Goal: Task Accomplishment & Management: Use online tool/utility

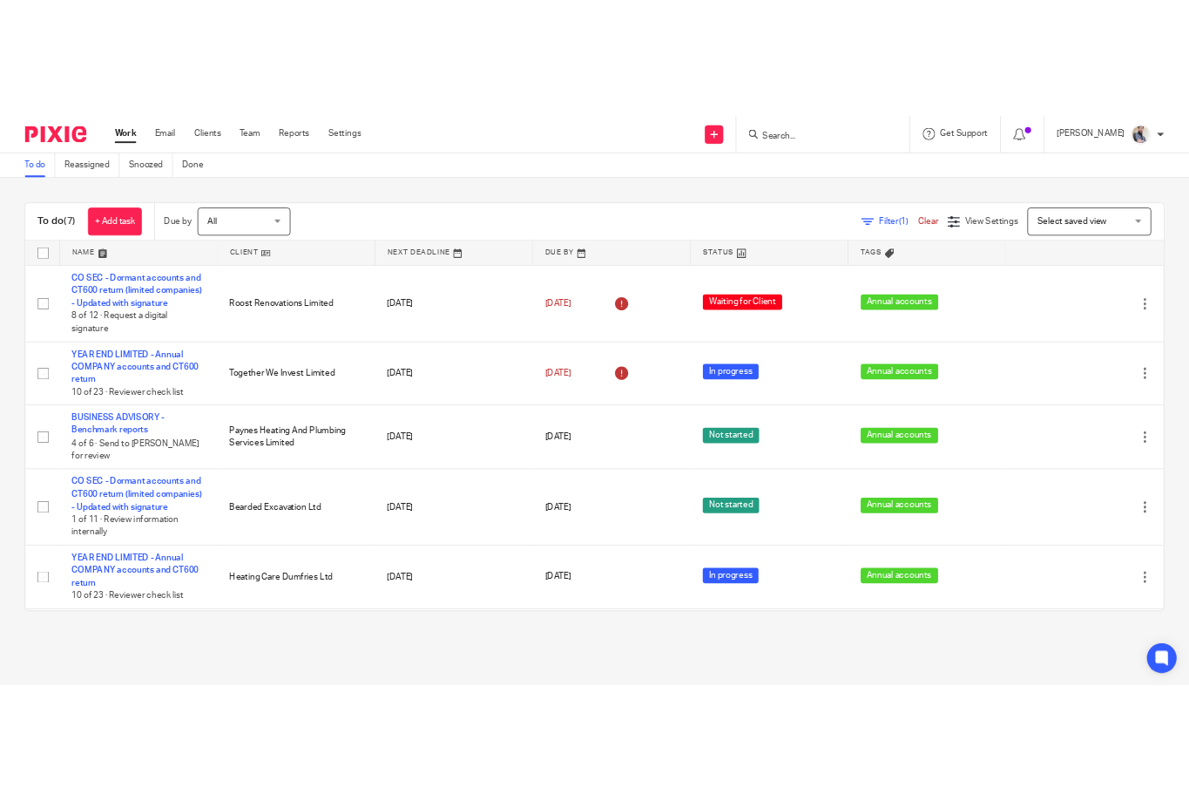
scroll to position [113, 0]
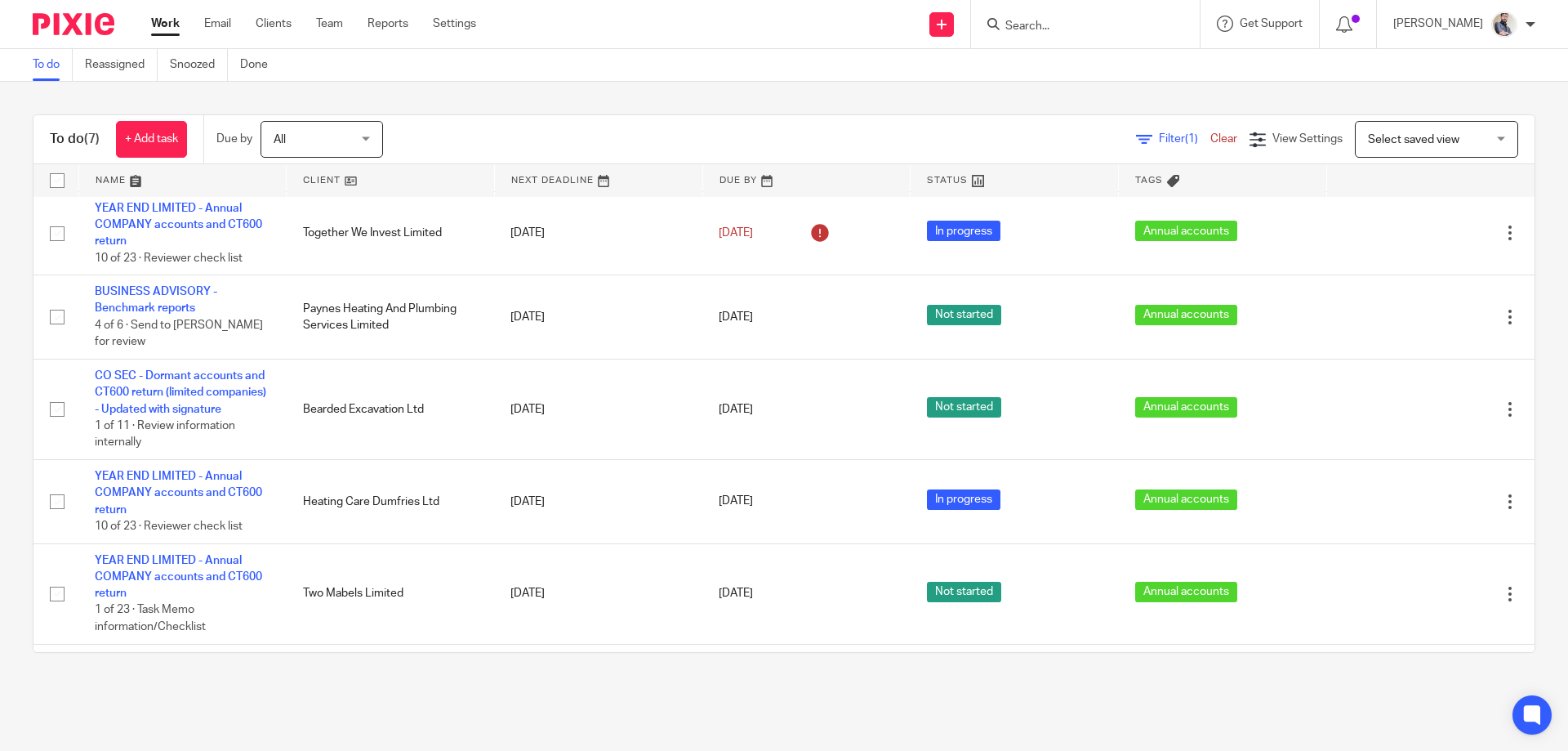
click at [1083, 27] on input "Search" at bounding box center [1077, 27] width 147 height 15
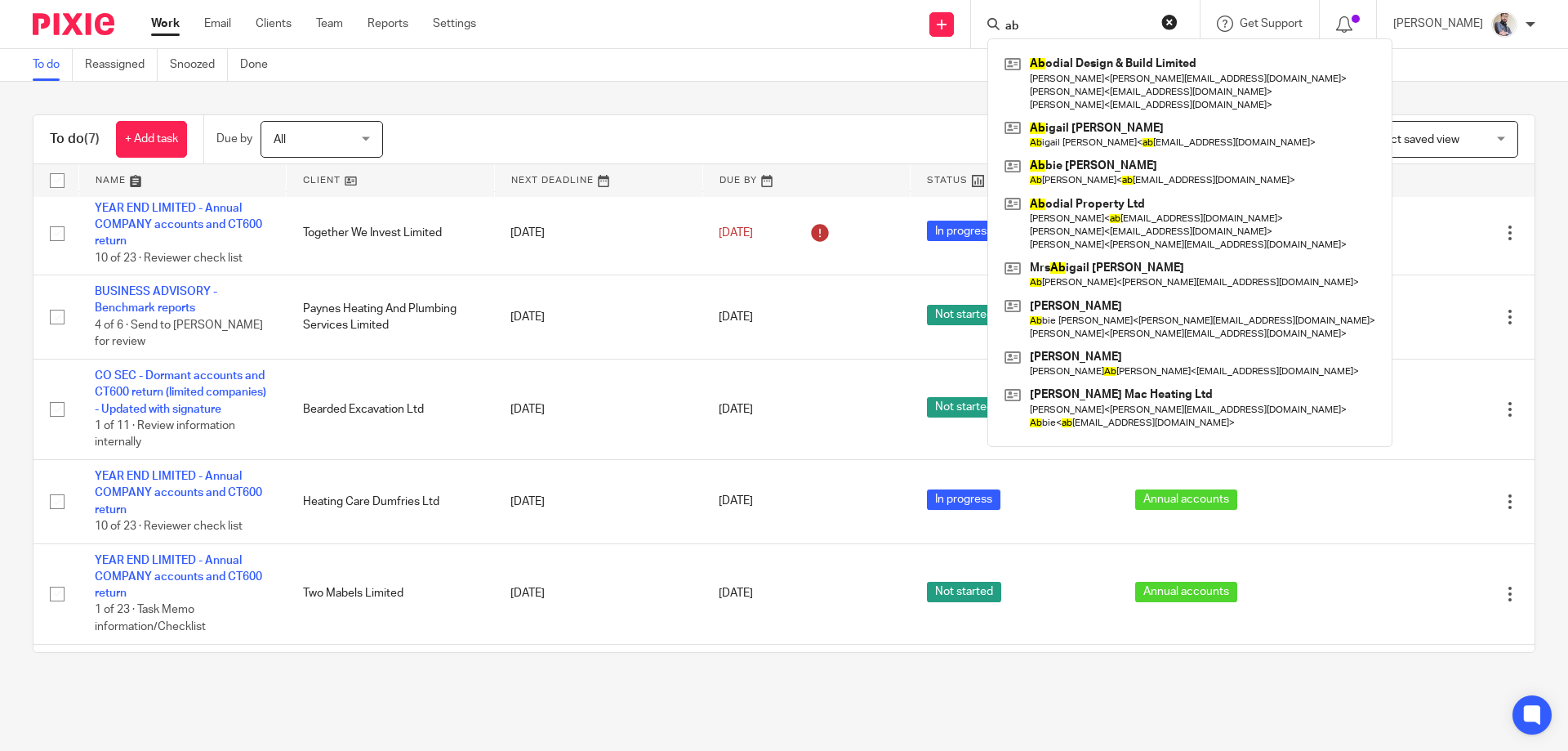
click at [1099, 25] on input "ab" at bounding box center [1077, 27] width 147 height 15
type input "a"
type input "bazil"
click at [1177, 16] on button "reset" at bounding box center [1169, 22] width 16 height 16
click at [1119, 20] on input "Search" at bounding box center [1077, 27] width 147 height 15
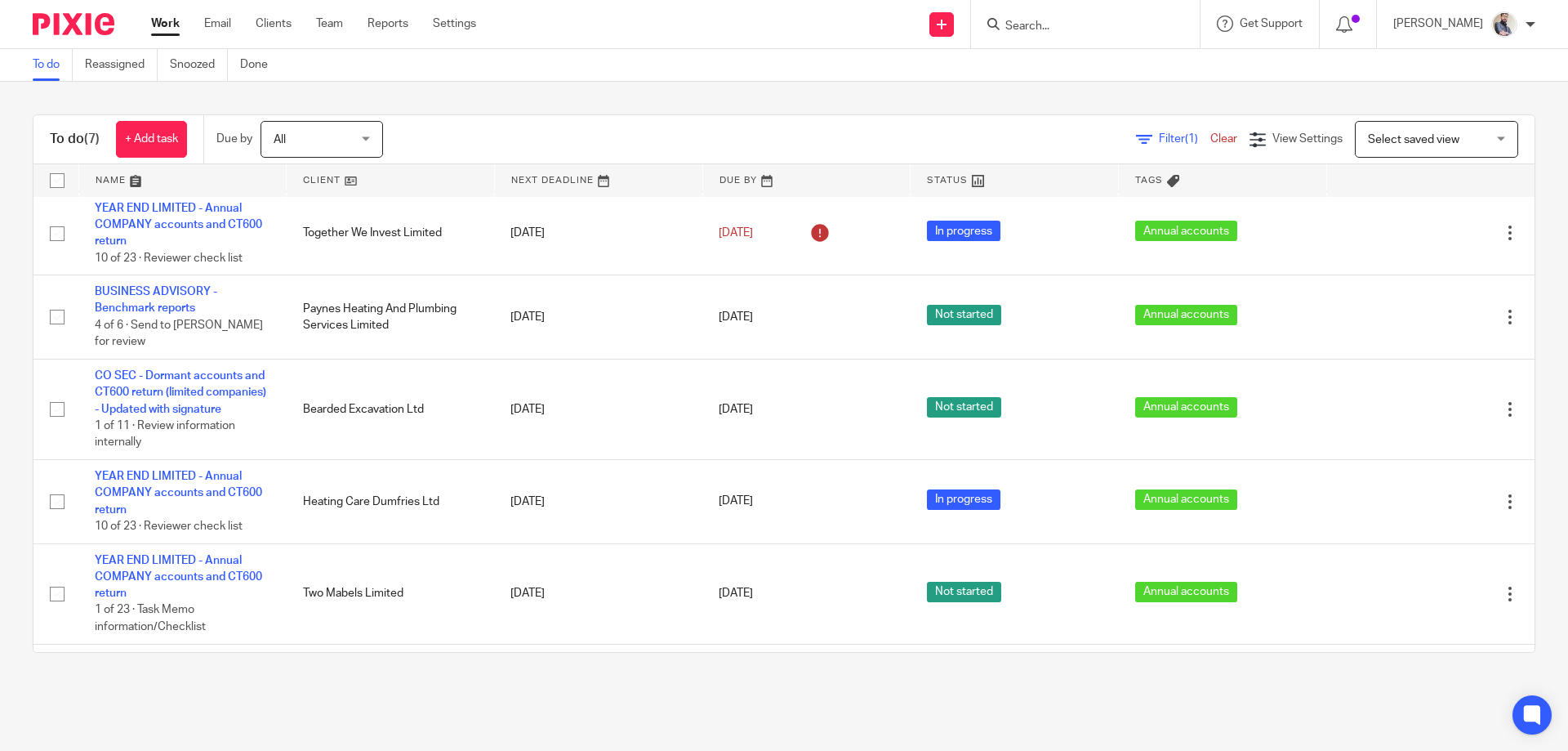
click at [1101, 22] on input "Search" at bounding box center [1077, 27] width 147 height 15
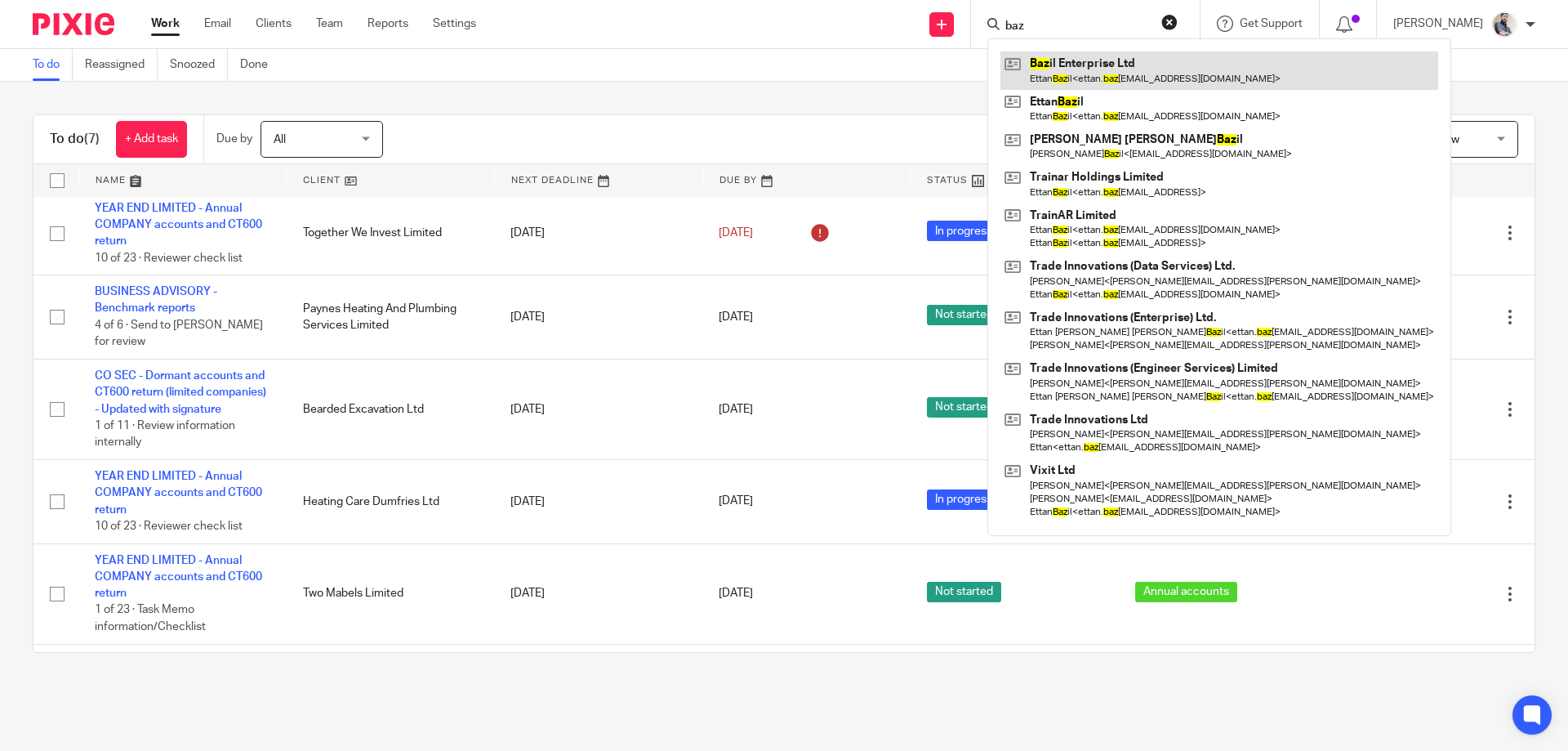
type input "baz"
click at [1140, 68] on link at bounding box center [1218, 70] width 438 height 38
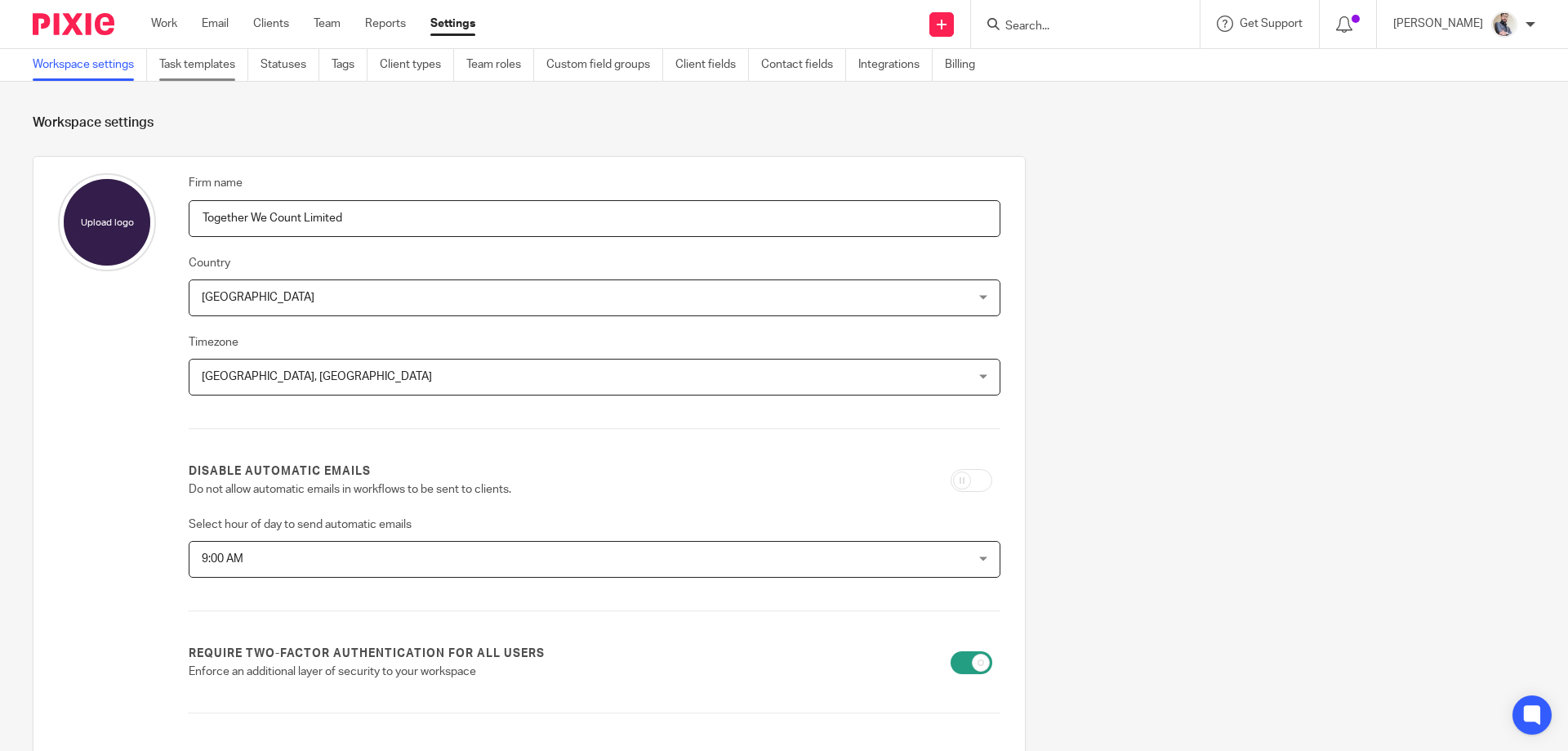
click at [236, 64] on link "Task templates" at bounding box center [203, 65] width 89 height 32
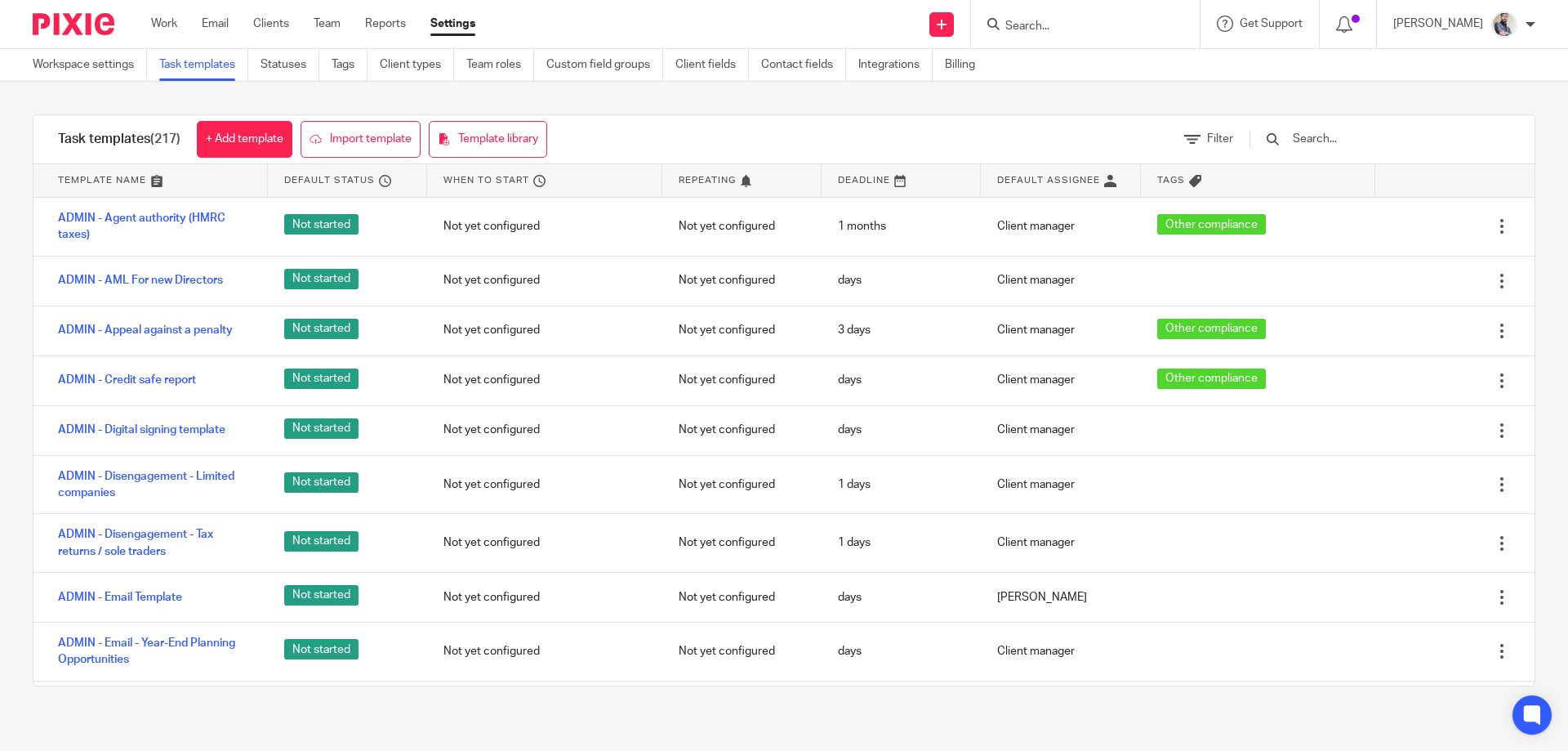
click at [1371, 139] on input "text" at bounding box center [1385, 139] width 190 height 18
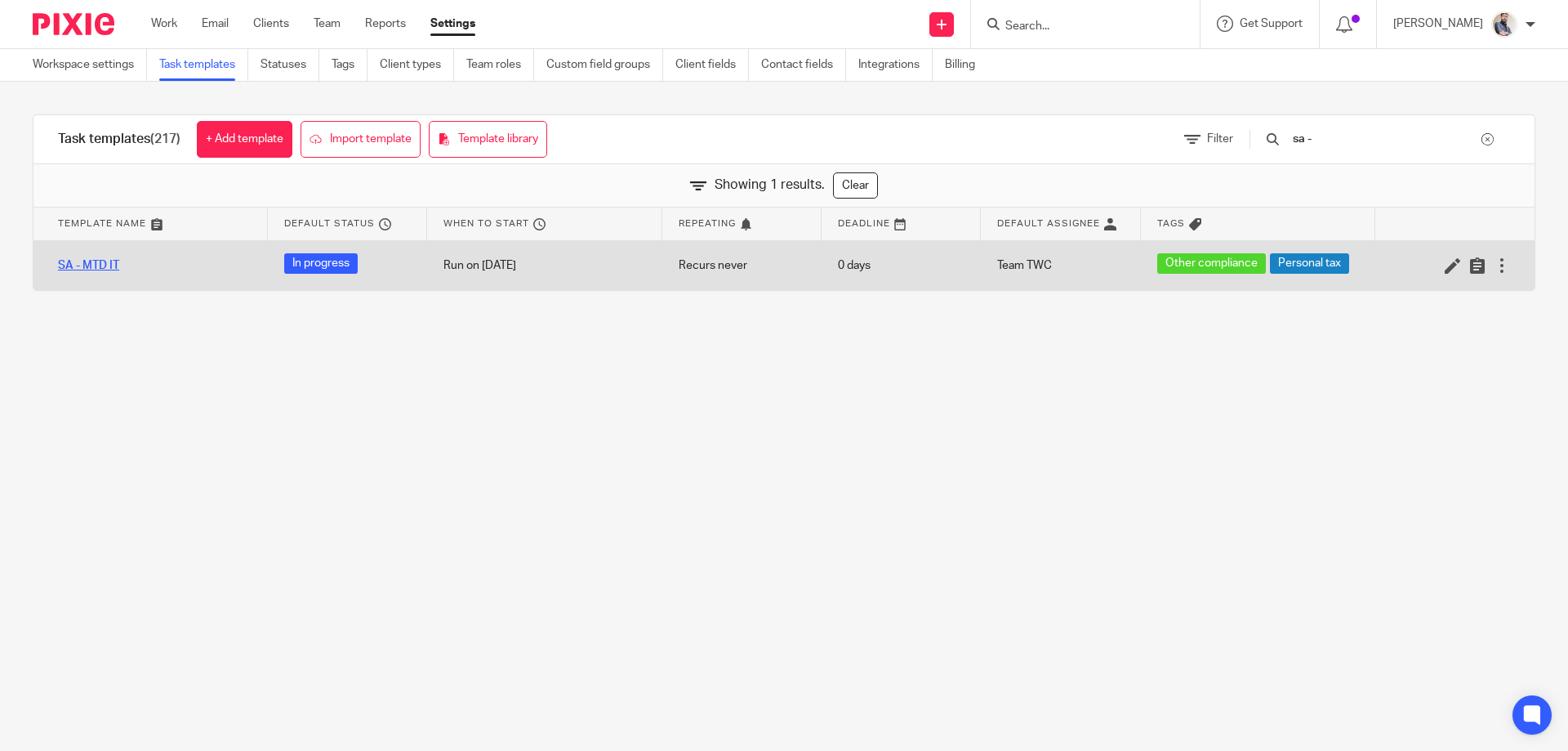
type input "sa -"
click at [110, 263] on link "SA - MTD IT" at bounding box center [88, 264] width 61 height 16
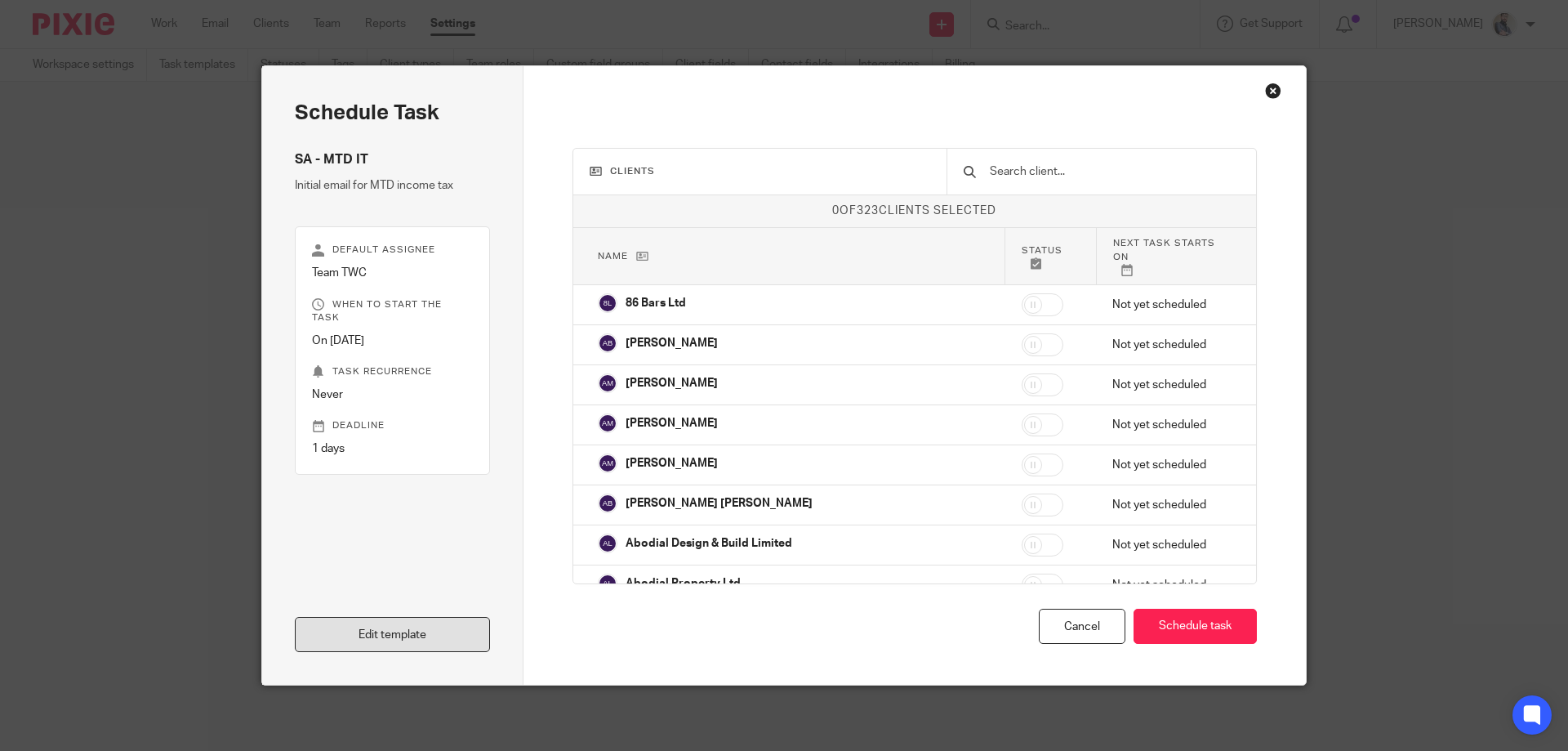
click at [295, 637] on link "Edit template" at bounding box center [393, 634] width 195 height 35
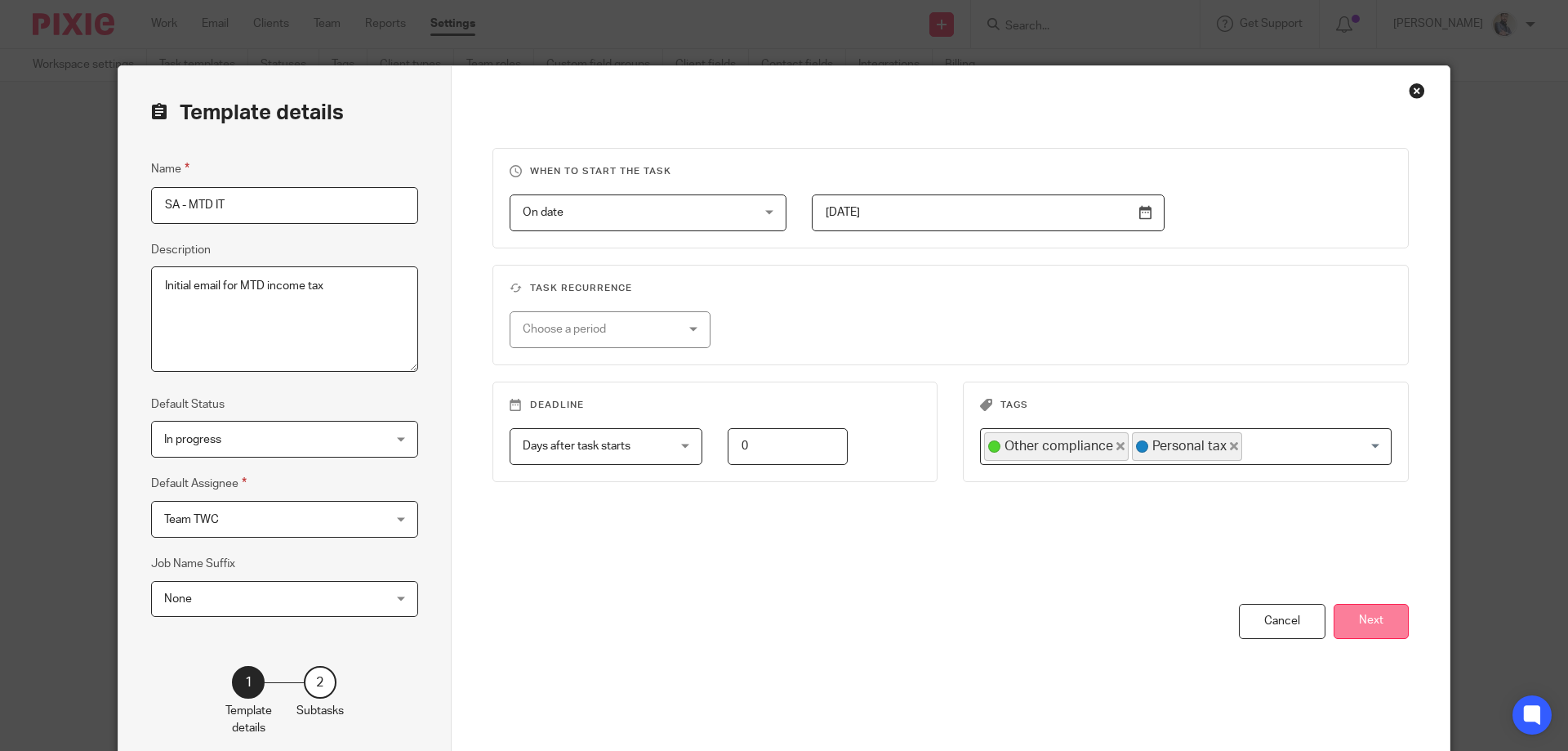
click at [1375, 614] on button "Next" at bounding box center [1371, 621] width 75 height 35
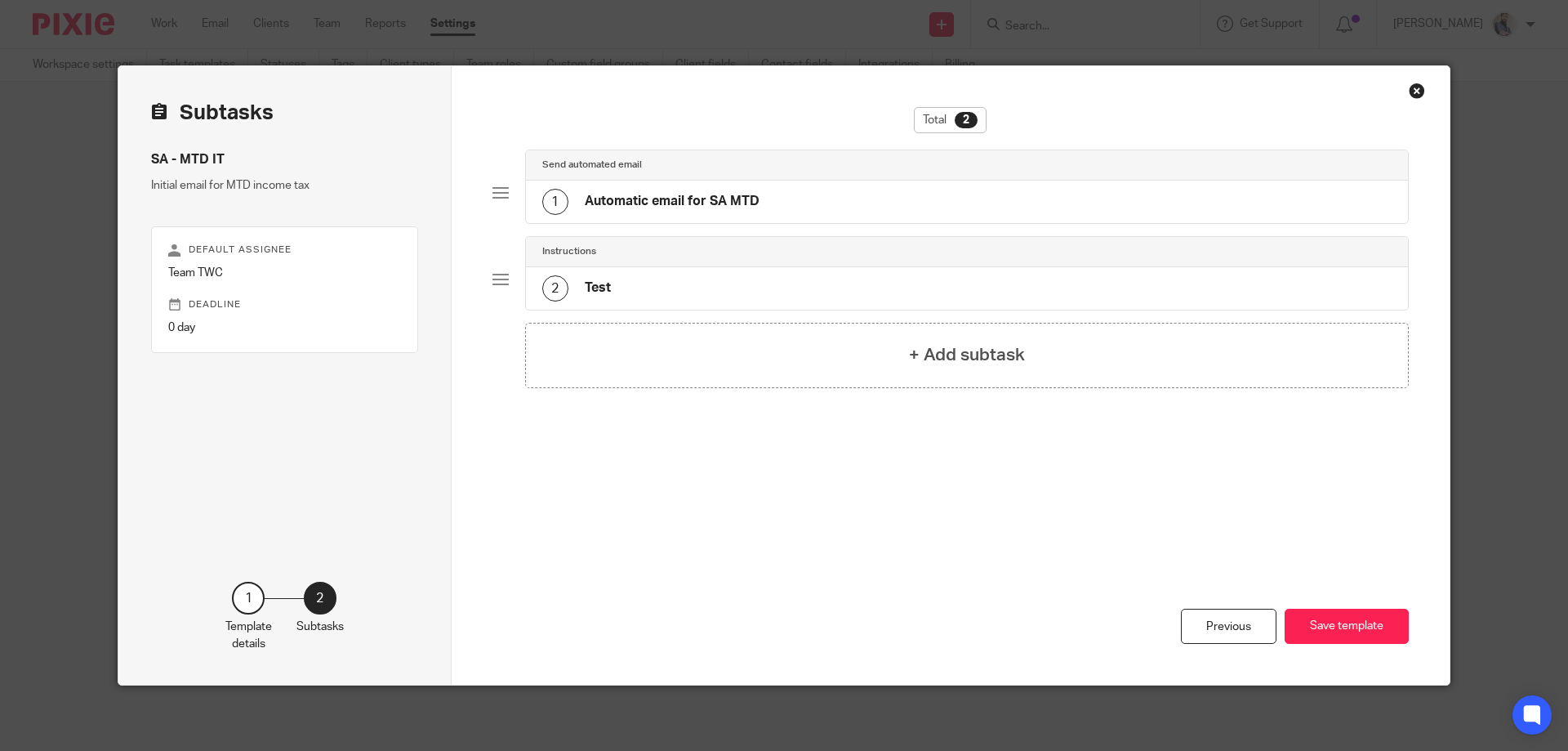
click at [723, 294] on div "2 Test" at bounding box center [967, 288] width 883 height 42
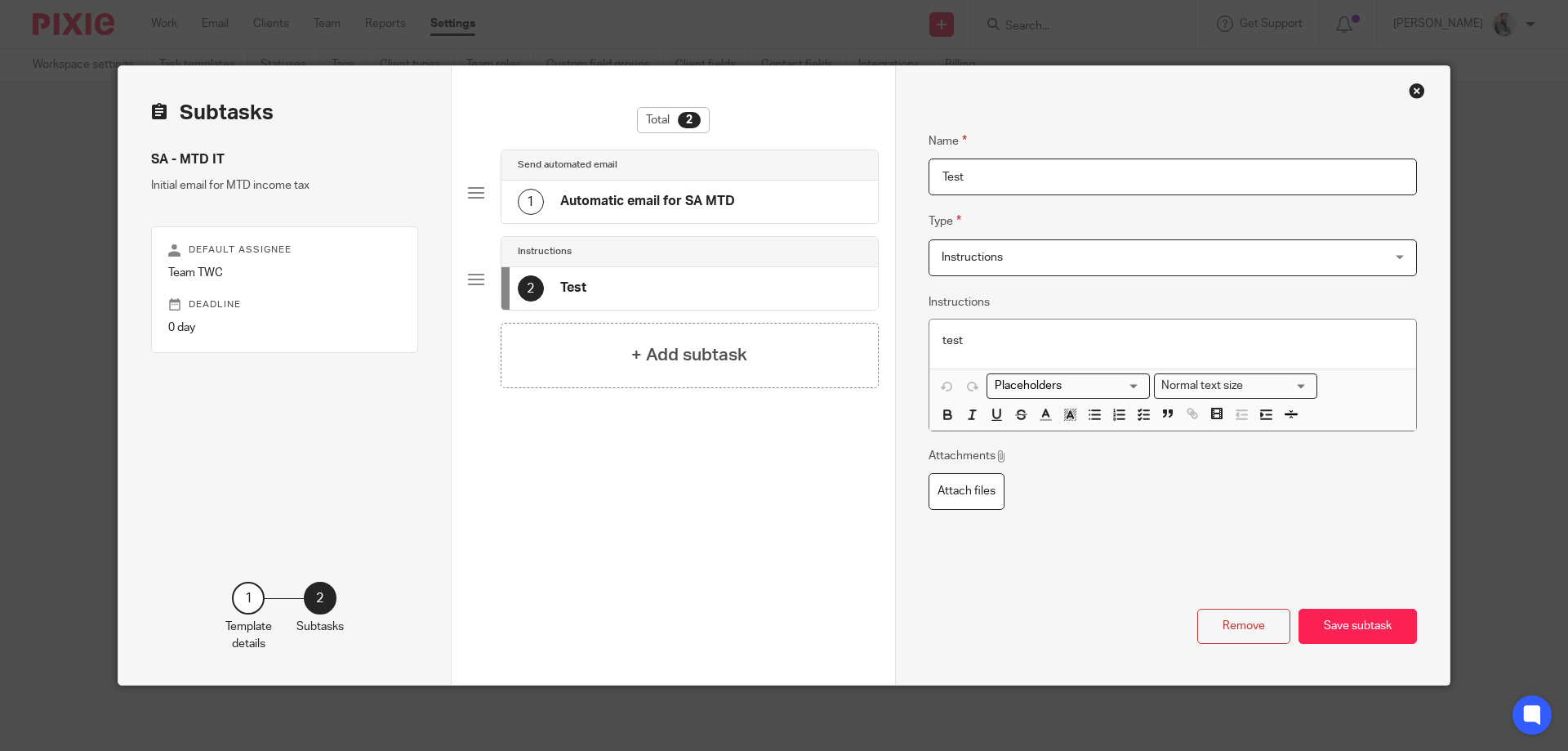
click at [732, 190] on div "1 Automatic email for SA MTD" at bounding box center [690, 202] width 377 height 42
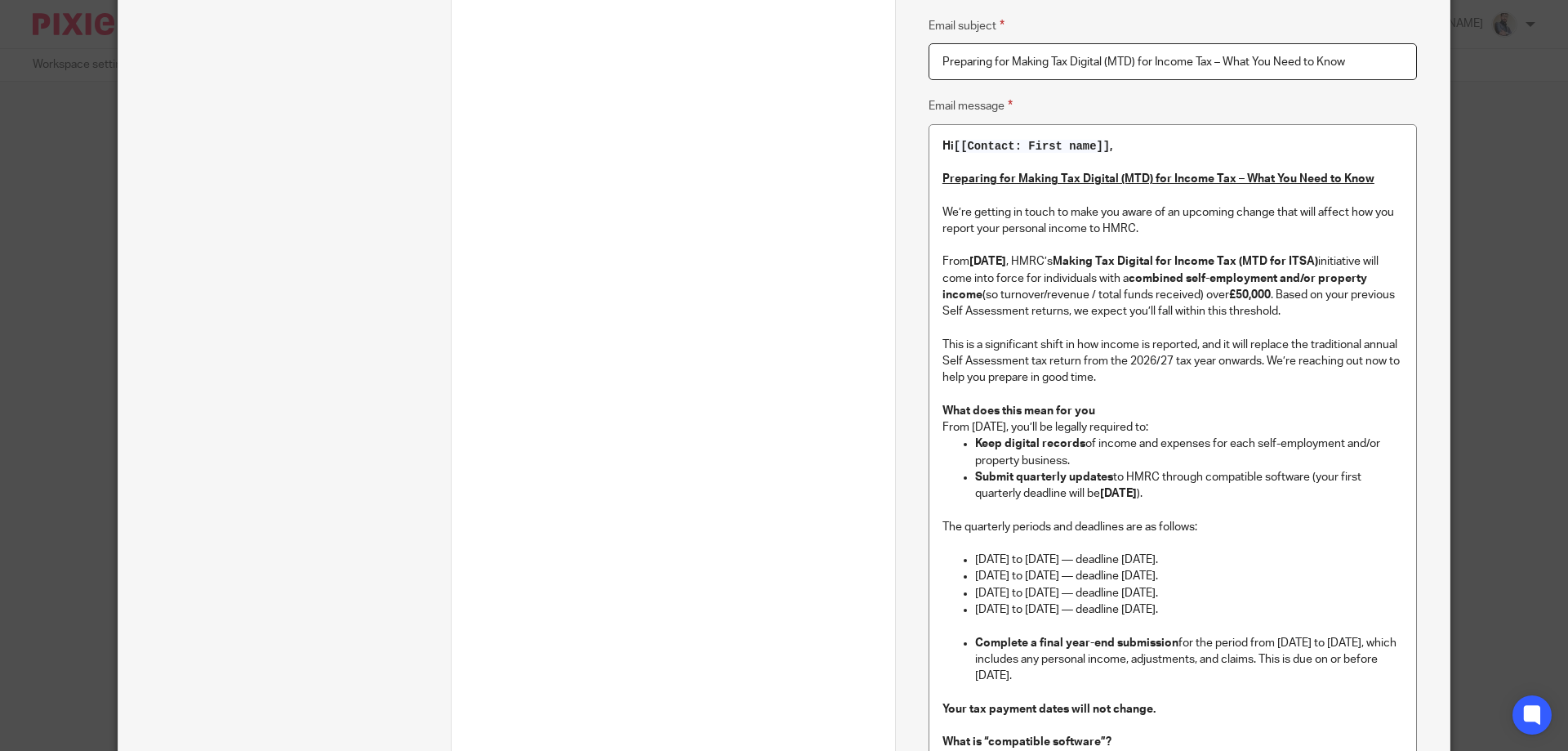
scroll to position [109, 0]
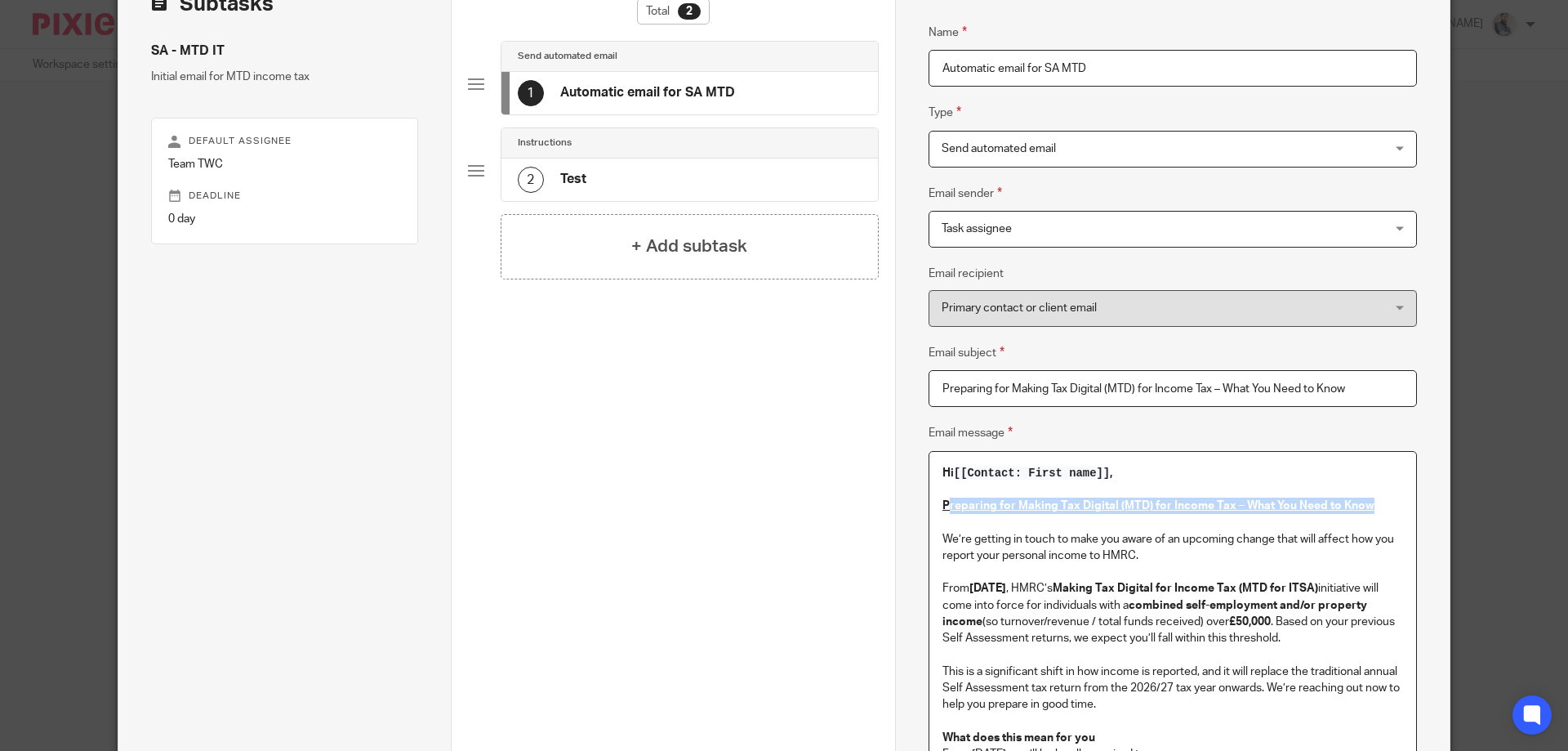
drag, startPoint x: 1366, startPoint y: 509, endPoint x: 933, endPoint y: 505, distance: 433.0
copy u "Preparing for Making Tax Digital (MTD) for Income Tax – What You Need to Know"
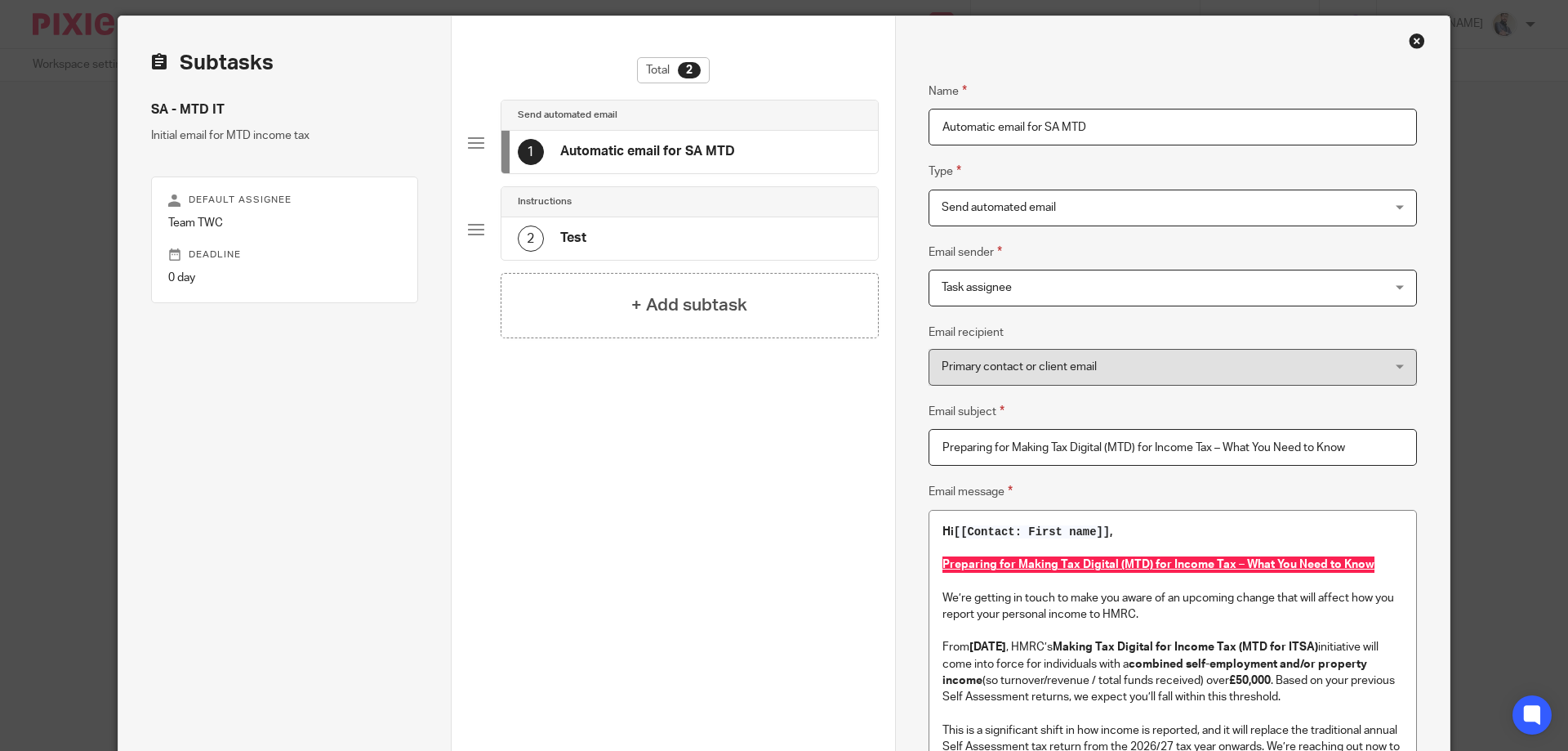
scroll to position [0, 0]
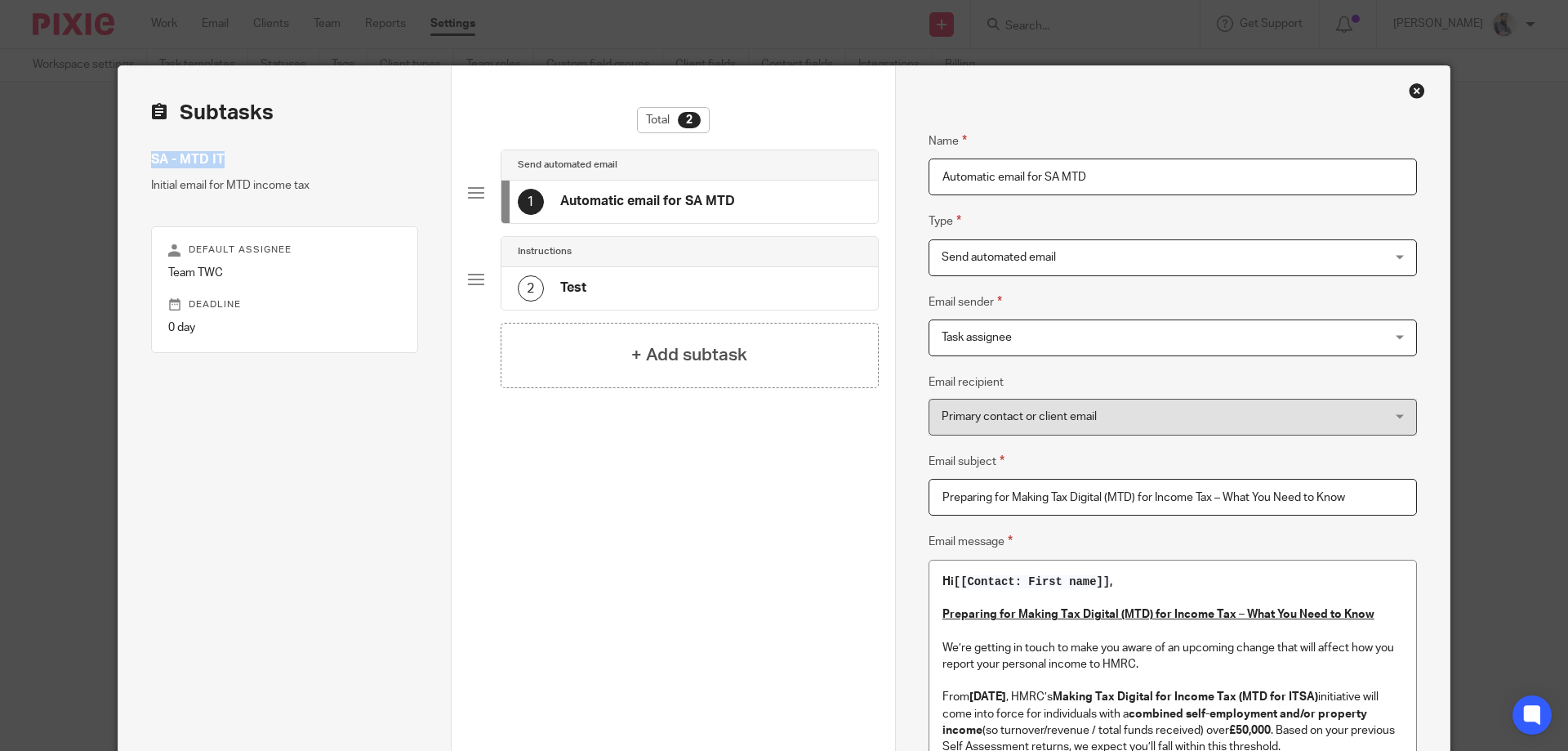
drag, startPoint x: 225, startPoint y: 160, endPoint x: 146, endPoint y: 162, distance: 79.0
click at [151, 162] on h4 "SA - MTD IT" at bounding box center [284, 159] width 267 height 17
copy h4 "SA - MTD IT"
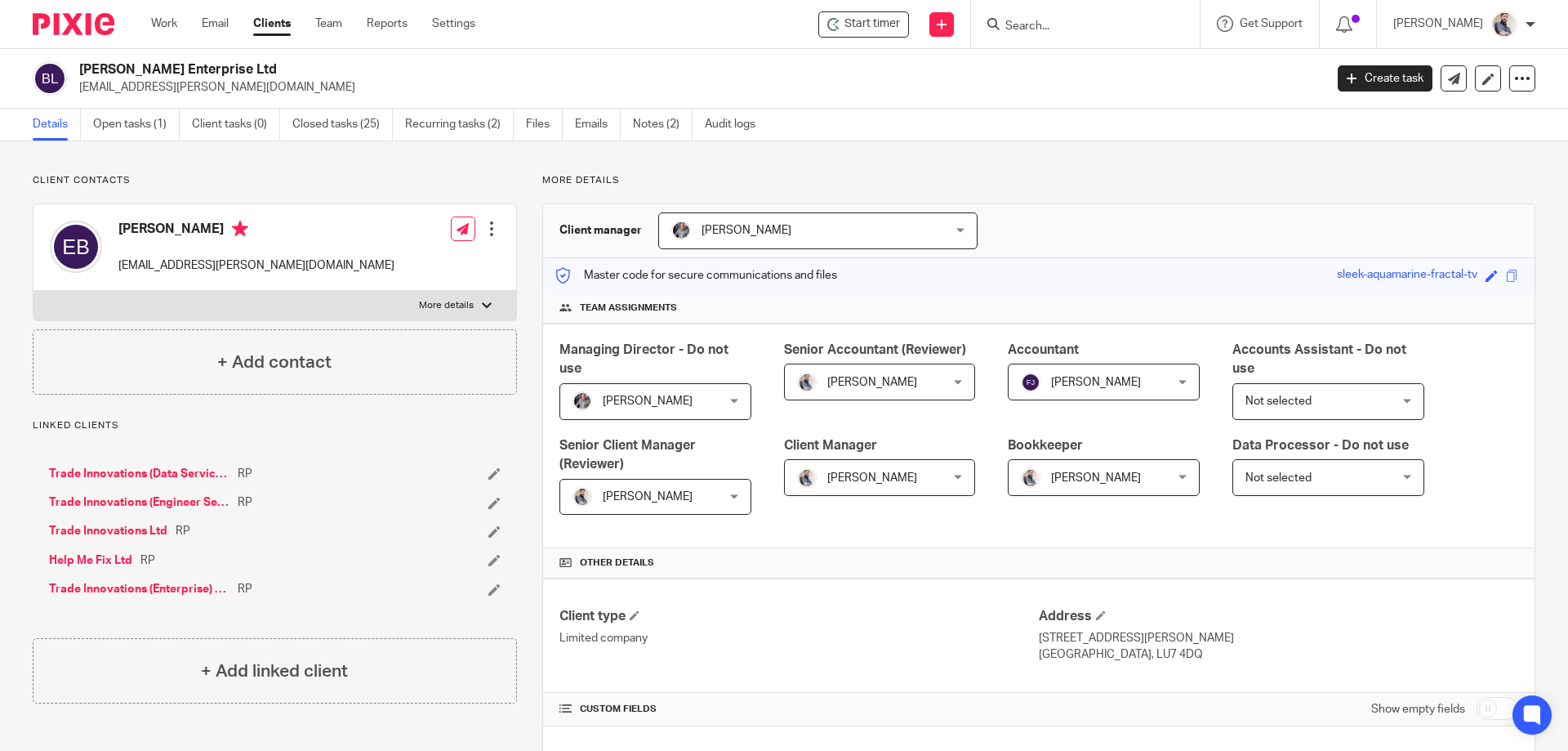
click at [433, 302] on p "More details" at bounding box center [446, 306] width 54 height 13
click at [34, 291] on input "More details" at bounding box center [33, 290] width 1 height 1
checkbox input "true"
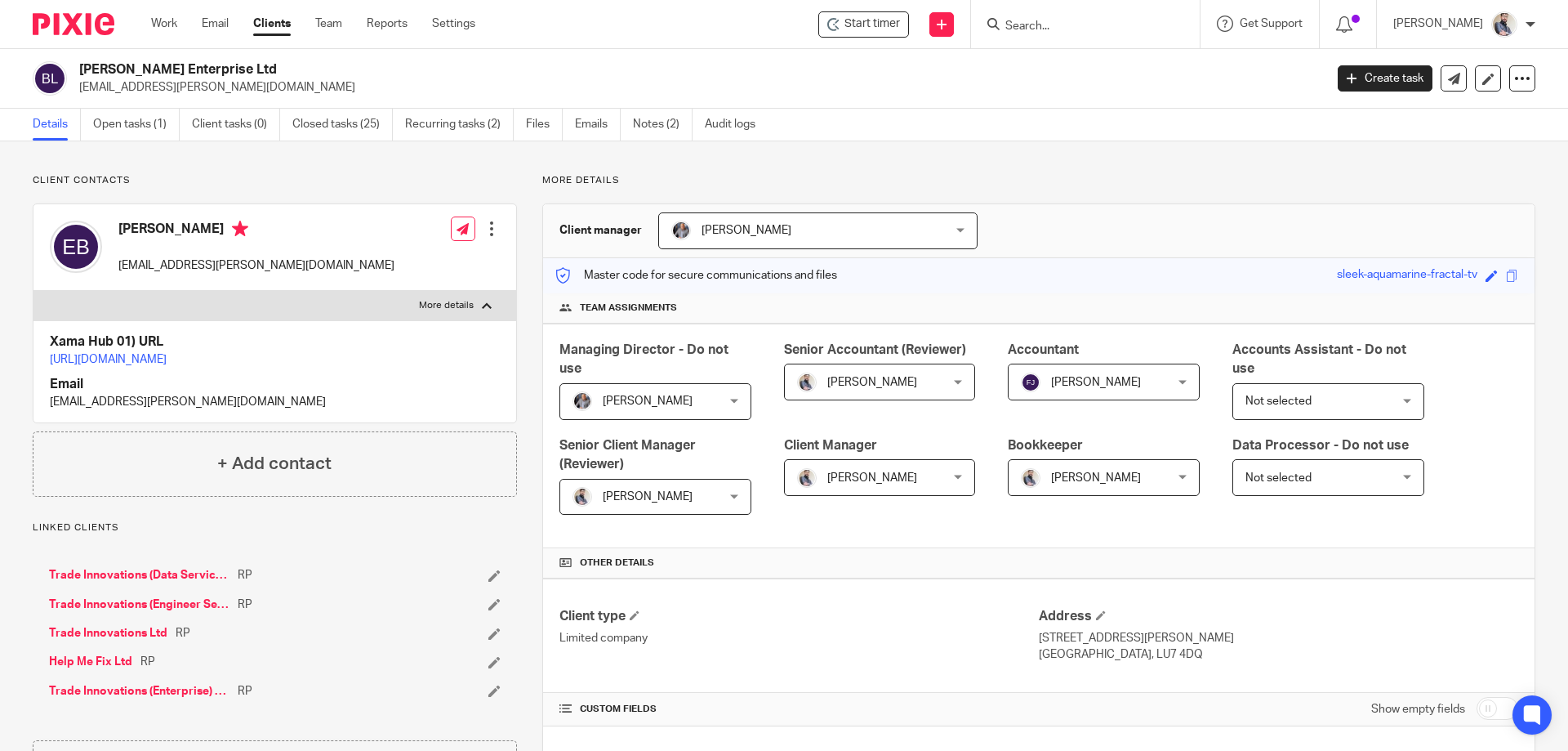
click at [1041, 20] on input "Search" at bounding box center [1077, 27] width 147 height 15
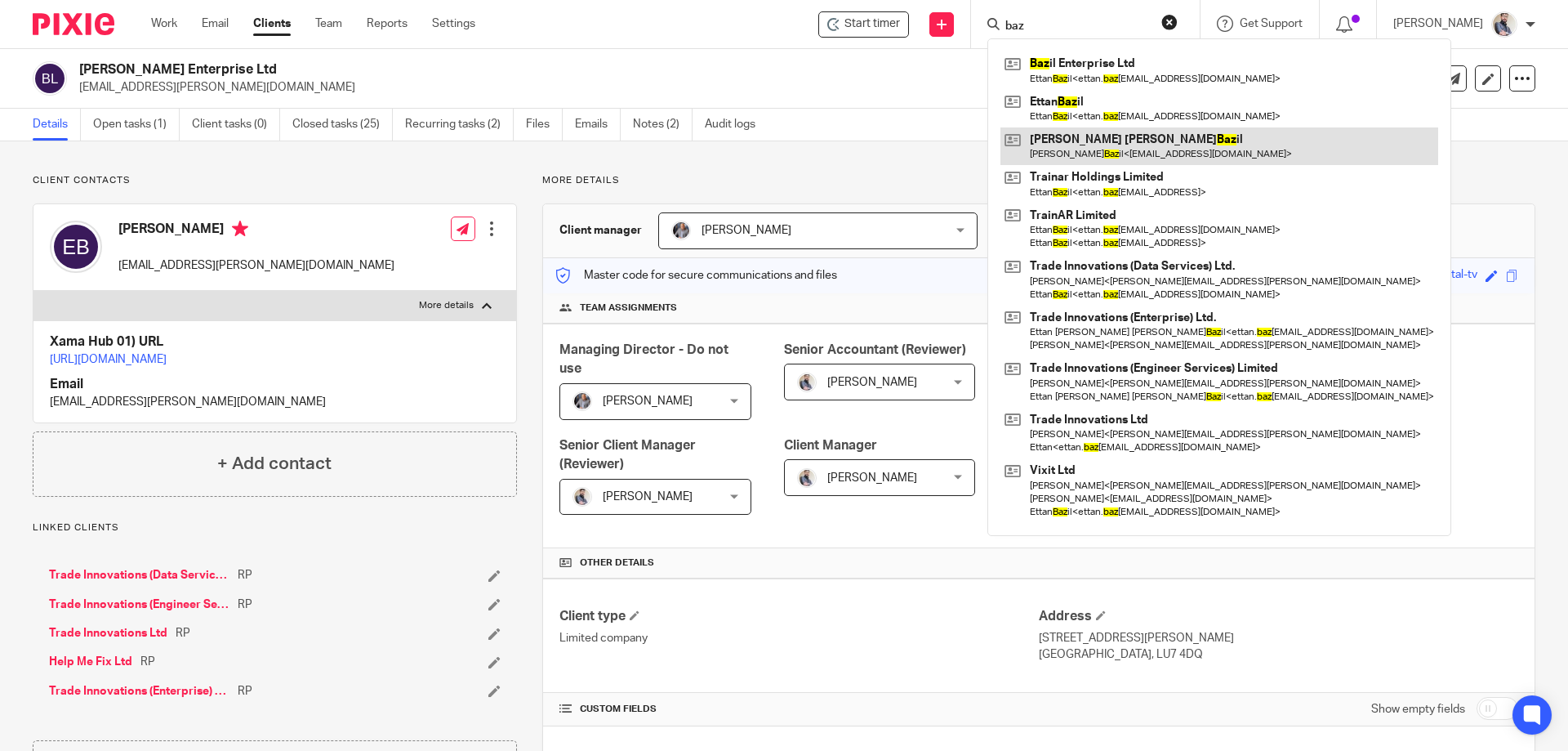
type input "baz"
click at [1103, 134] on link at bounding box center [1218, 146] width 438 height 38
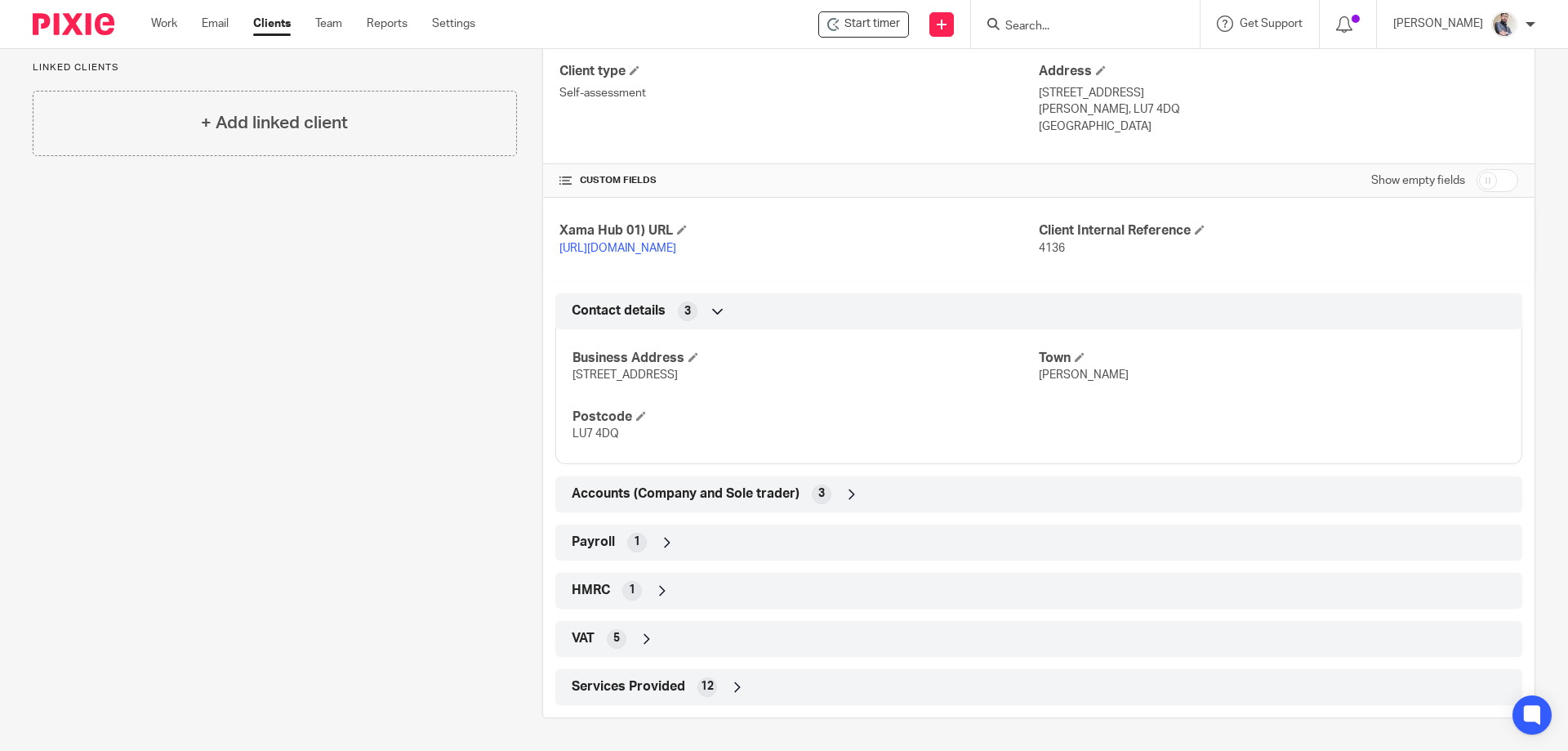
scroll to position [562, 0]
click at [581, 593] on span "HMRC" at bounding box center [590, 590] width 38 height 17
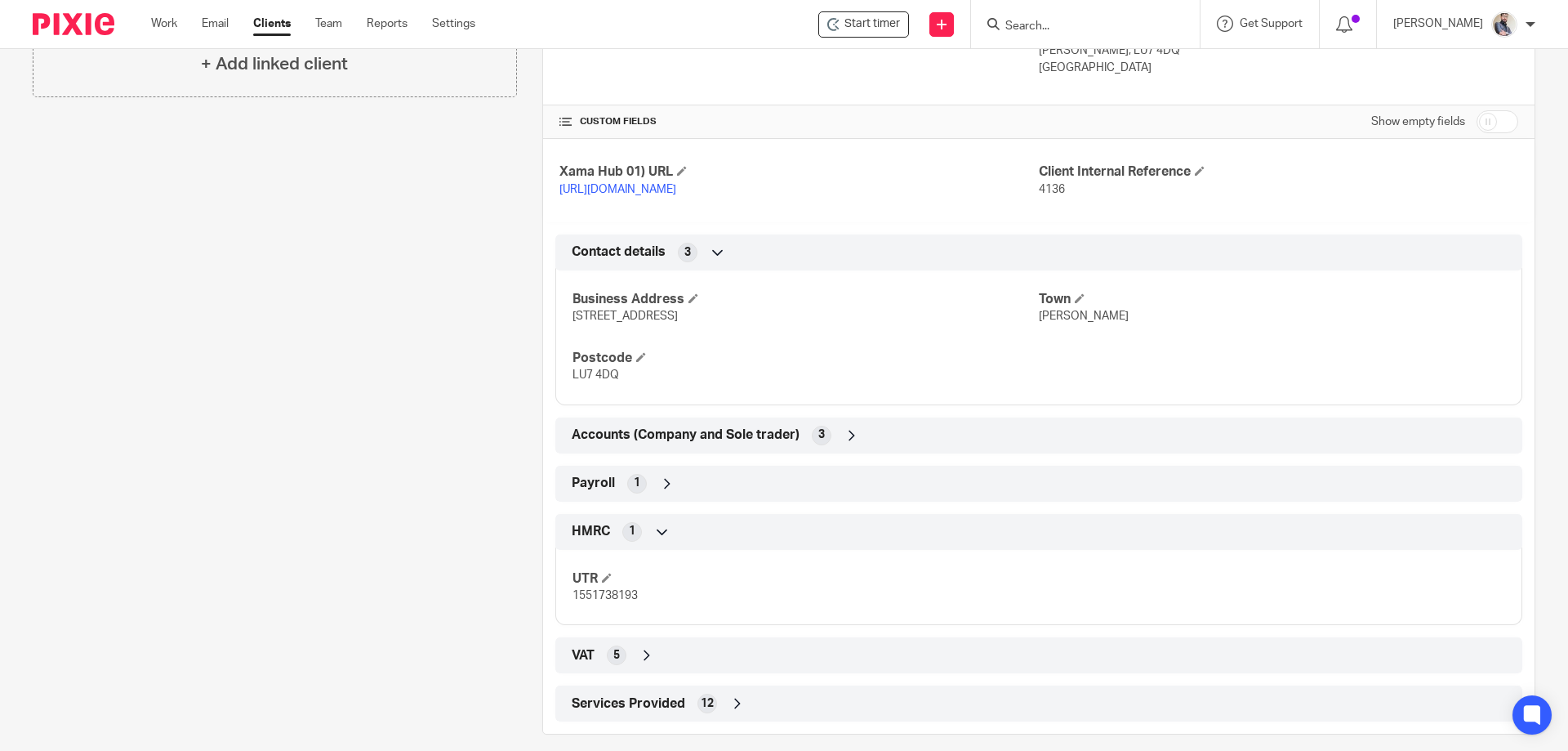
scroll to position [638, 0]
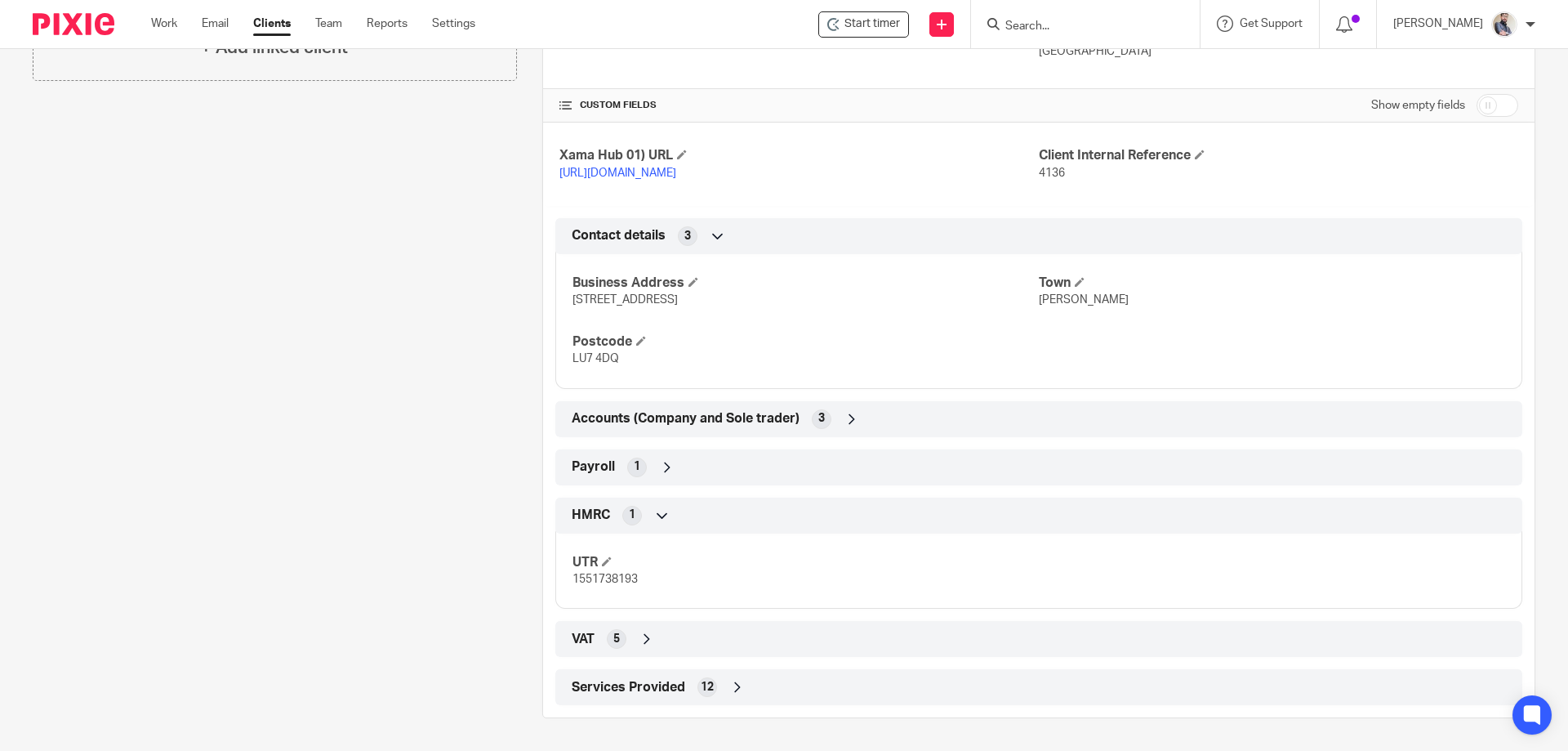
click at [597, 458] on span "Payroll" at bounding box center [593, 467] width 43 height 17
